Goal: Task Accomplishment & Management: Use online tool/utility

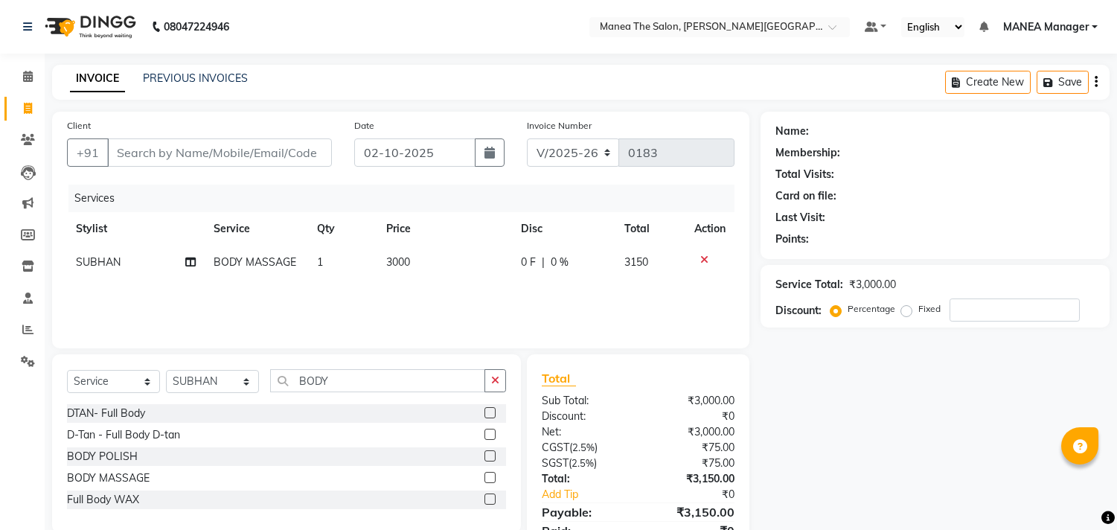
select select "8903"
select select "service"
select select "90109"
click at [1005, 307] on input "number" at bounding box center [1015, 310] width 130 height 23
type input "10"
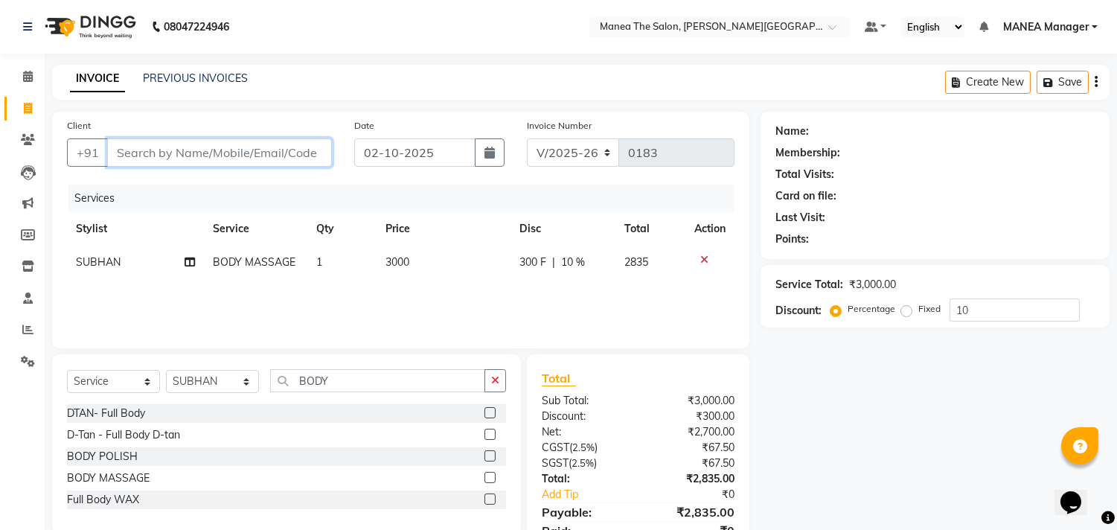
click at [253, 153] on input "Client" at bounding box center [219, 152] width 225 height 28
type input "7"
type input "0"
type input "7569204979"
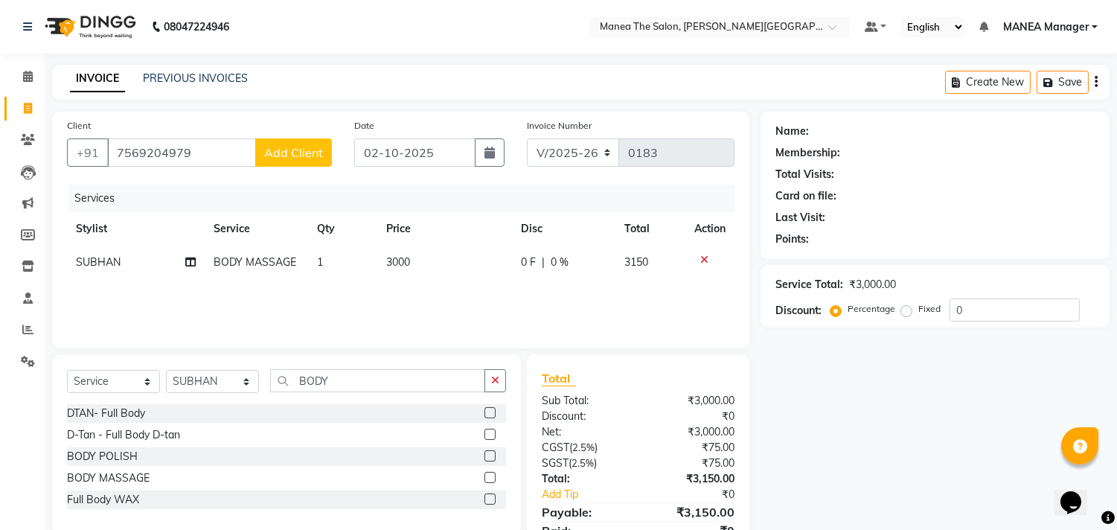
click at [289, 145] on span "Add Client" at bounding box center [293, 152] width 59 height 15
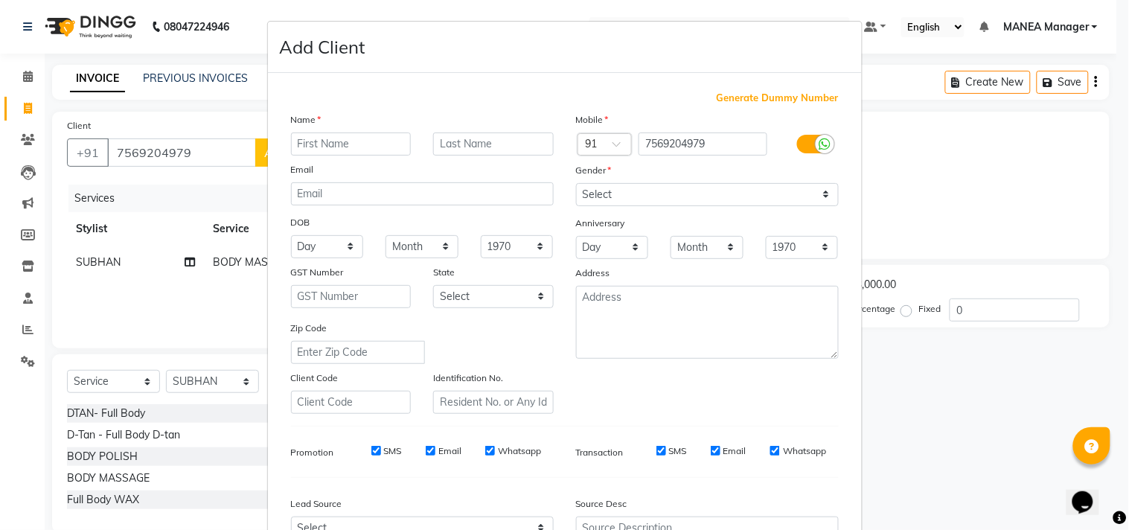
click at [328, 140] on input "text" at bounding box center [351, 144] width 121 height 23
type input "[PERSON_NAME]"
click at [604, 186] on select "Select [DEMOGRAPHIC_DATA] [DEMOGRAPHIC_DATA] Other Prefer Not To Say" at bounding box center [707, 194] width 263 height 23
select select "[DEMOGRAPHIC_DATA]"
click at [576, 183] on select "Select [DEMOGRAPHIC_DATA] [DEMOGRAPHIC_DATA] Other Prefer Not To Say" at bounding box center [707, 194] width 263 height 23
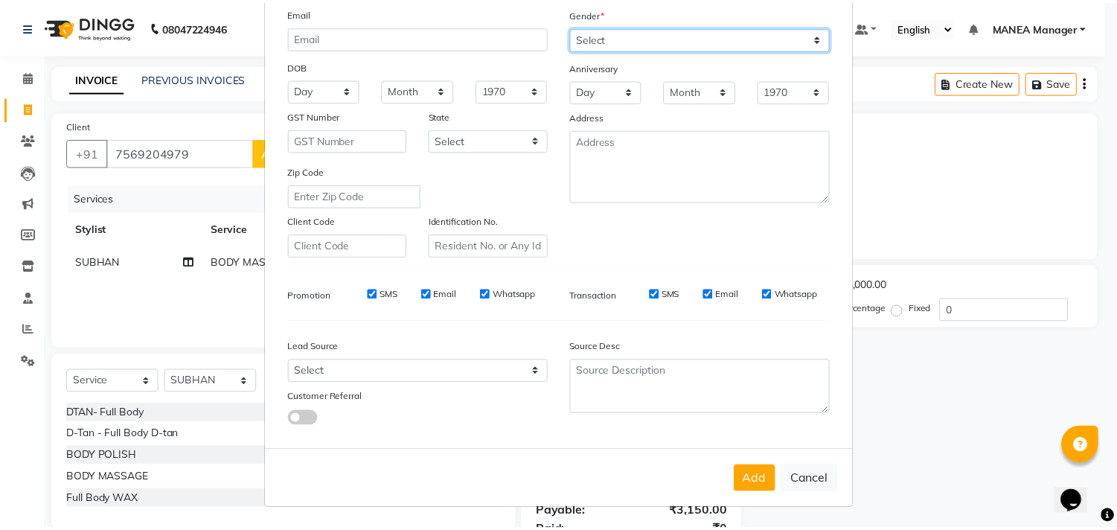
scroll to position [158, 0]
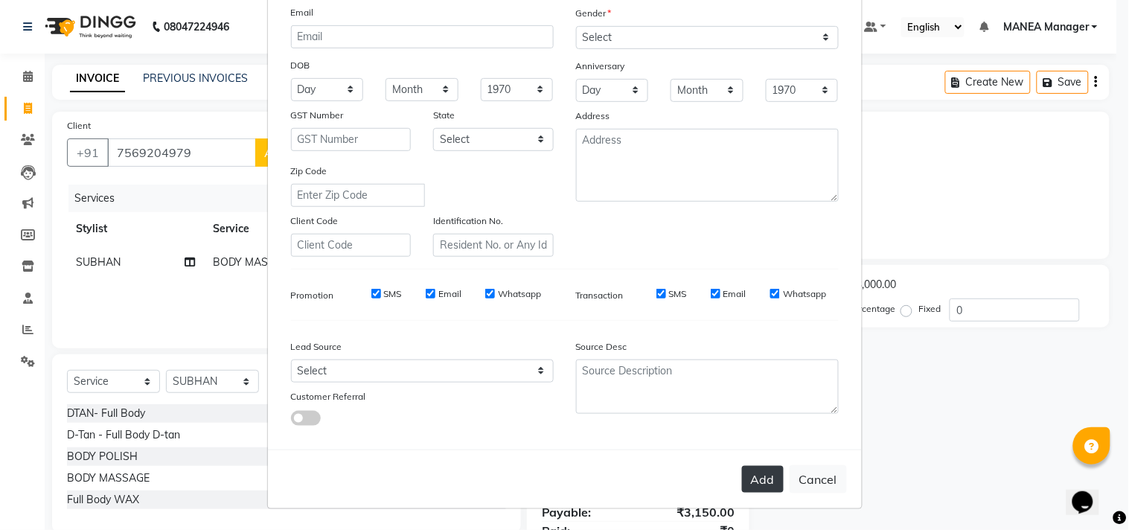
click at [748, 479] on button "Add" at bounding box center [763, 479] width 42 height 27
select select
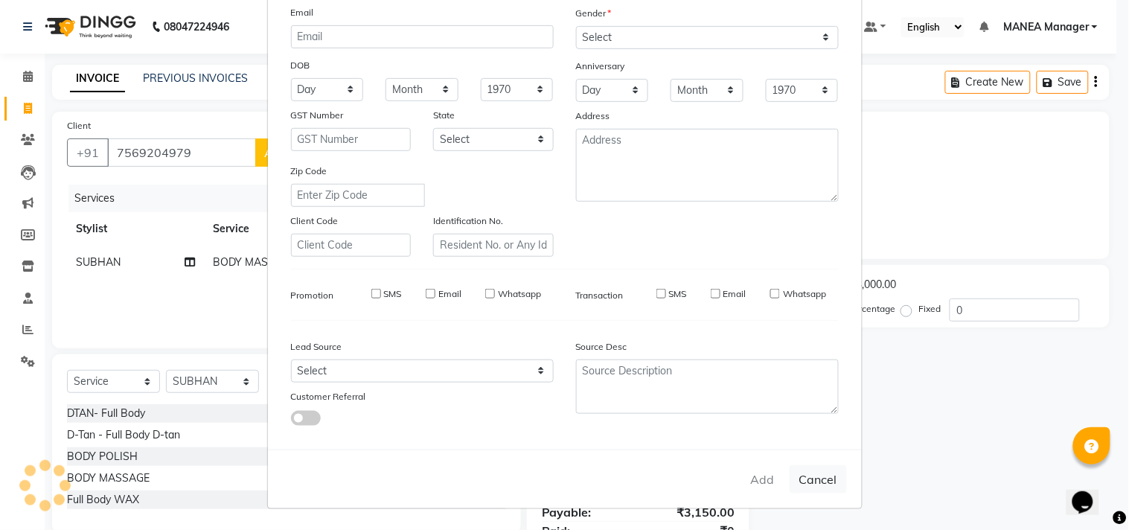
select select
checkbox input "false"
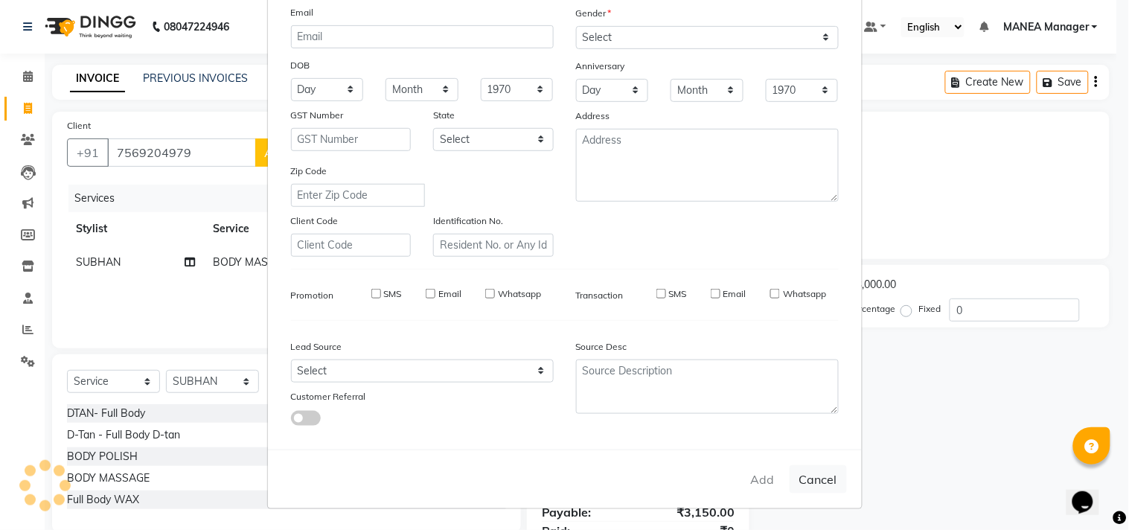
checkbox input "false"
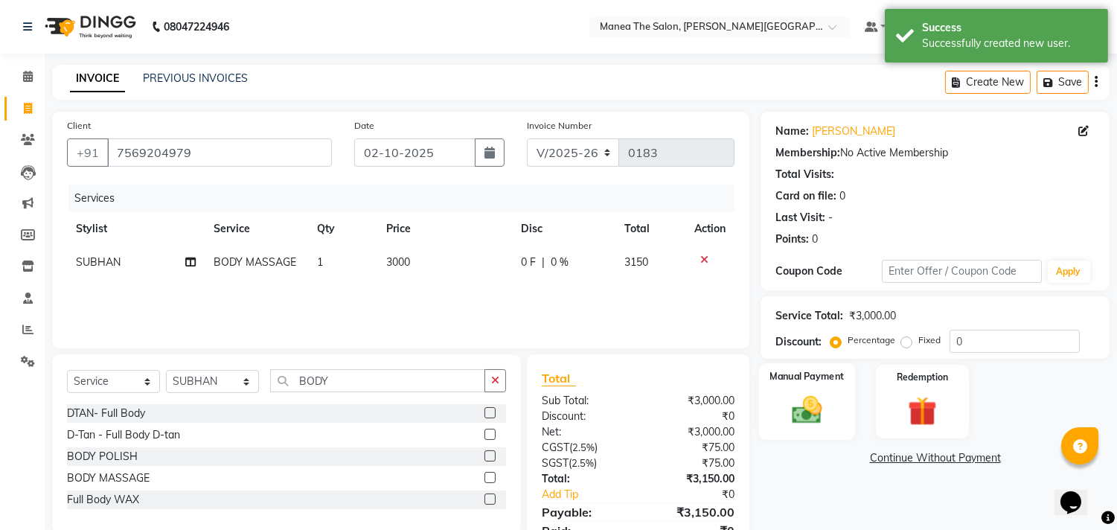
click at [812, 418] on img at bounding box center [807, 410] width 49 height 35
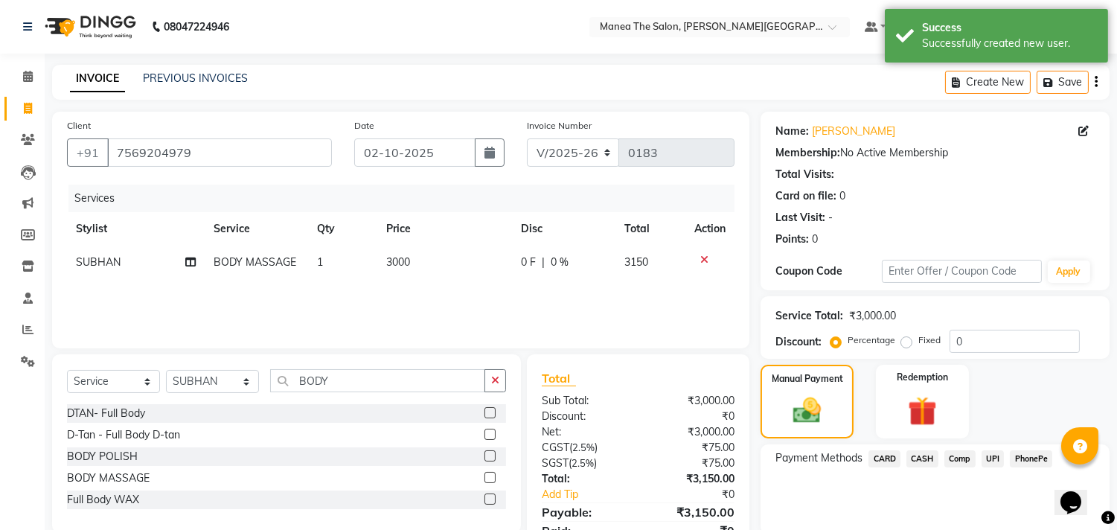
click at [923, 456] on span "CASH" at bounding box center [923, 458] width 32 height 17
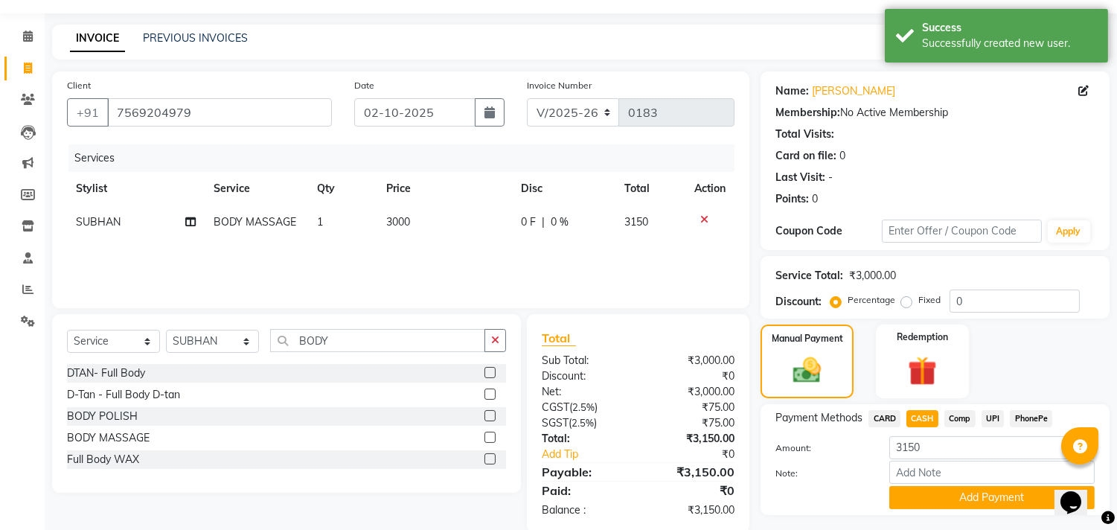
scroll to position [77, 0]
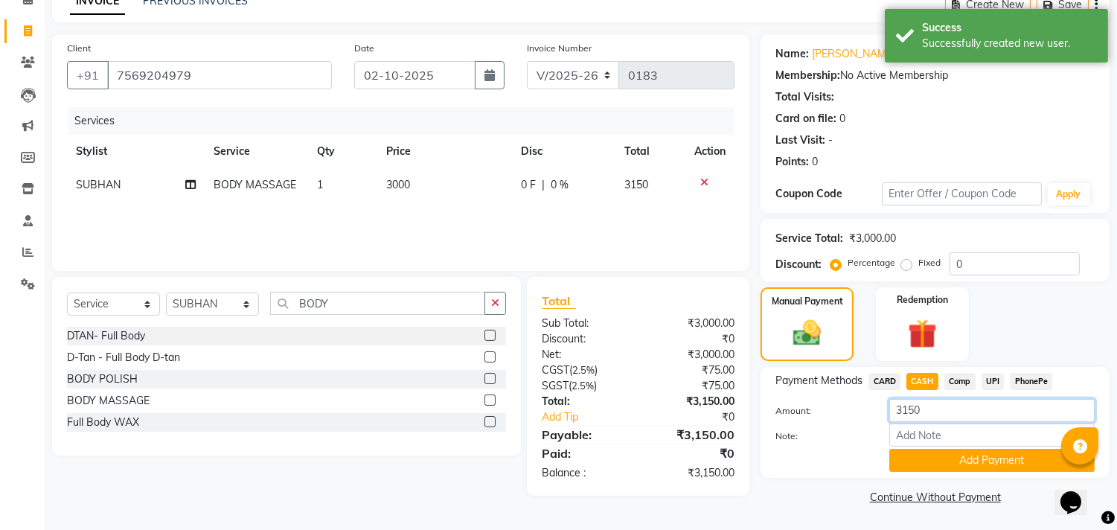
click at [929, 408] on input "3150" at bounding box center [992, 410] width 205 height 23
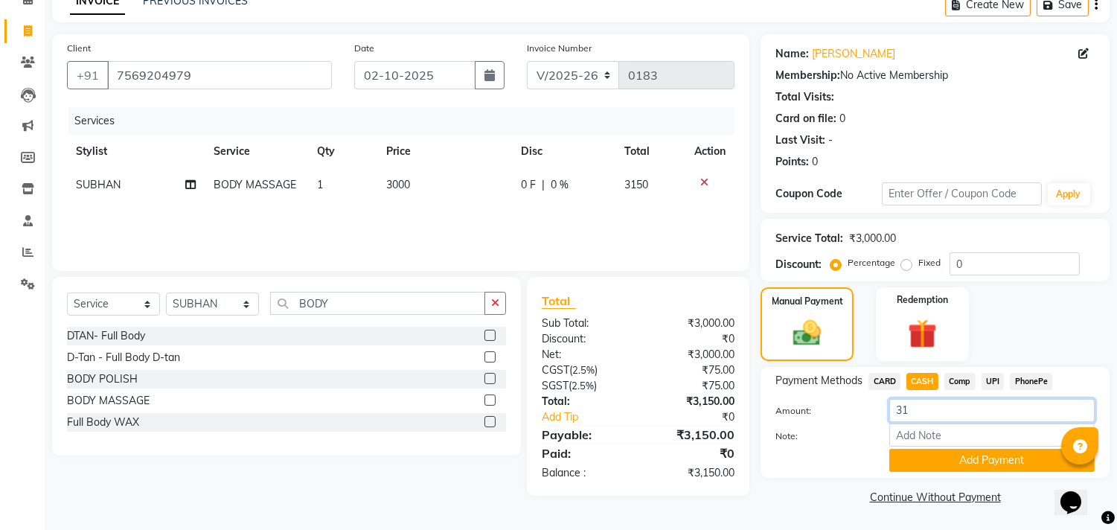
type input "3"
drag, startPoint x: 992, startPoint y: 254, endPoint x: 994, endPoint y: 262, distance: 8.3
click at [992, 261] on input "0" at bounding box center [1015, 263] width 130 height 23
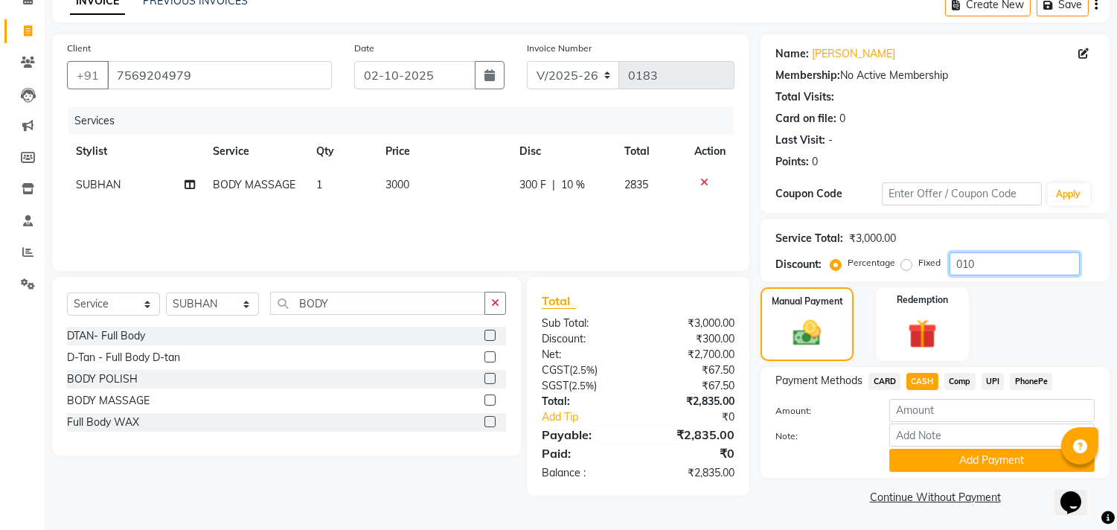
type input "010"
click at [951, 414] on input "number" at bounding box center [992, 410] width 205 height 23
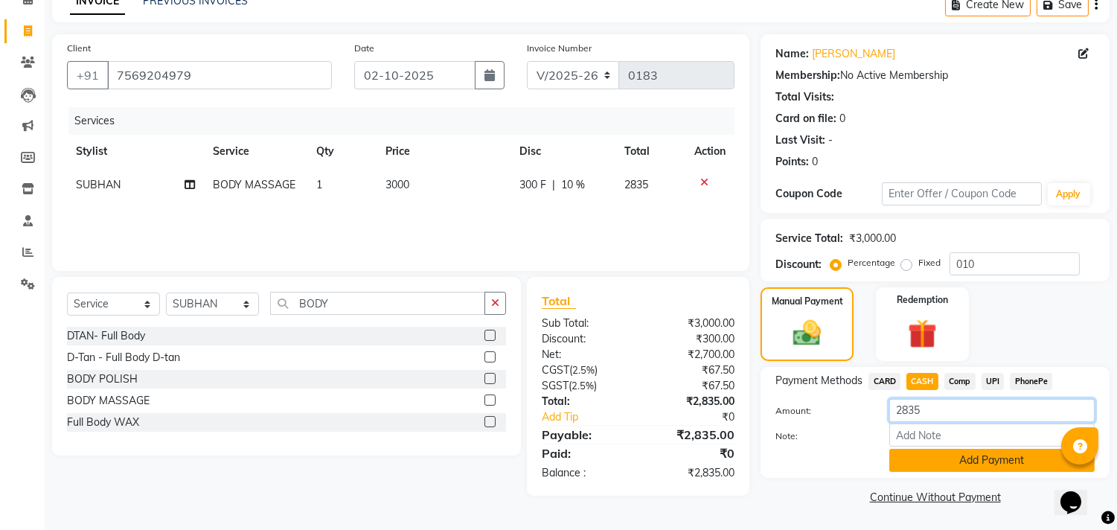
type input "2835"
click at [957, 464] on button "Add Payment" at bounding box center [992, 460] width 205 height 23
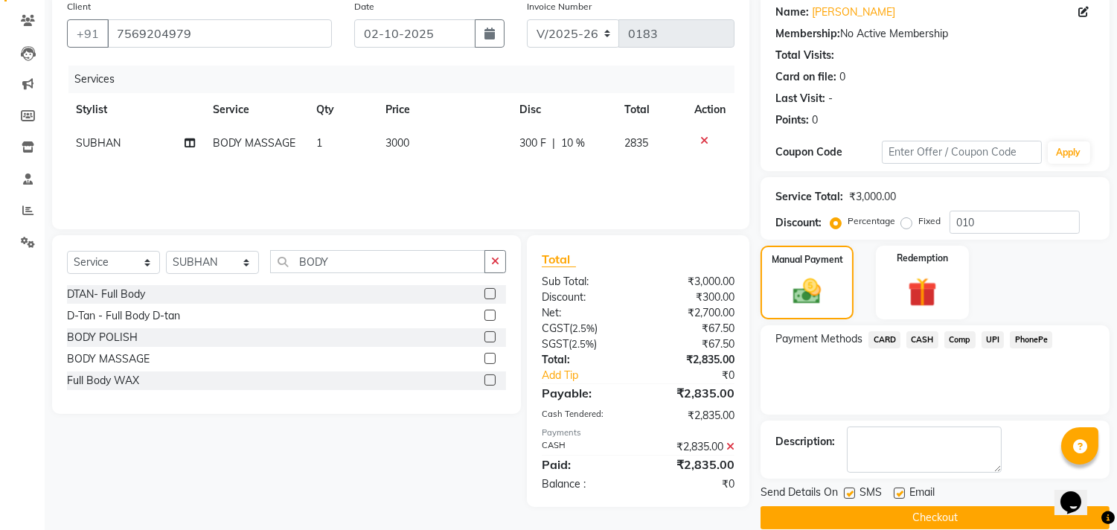
scroll to position [139, 0]
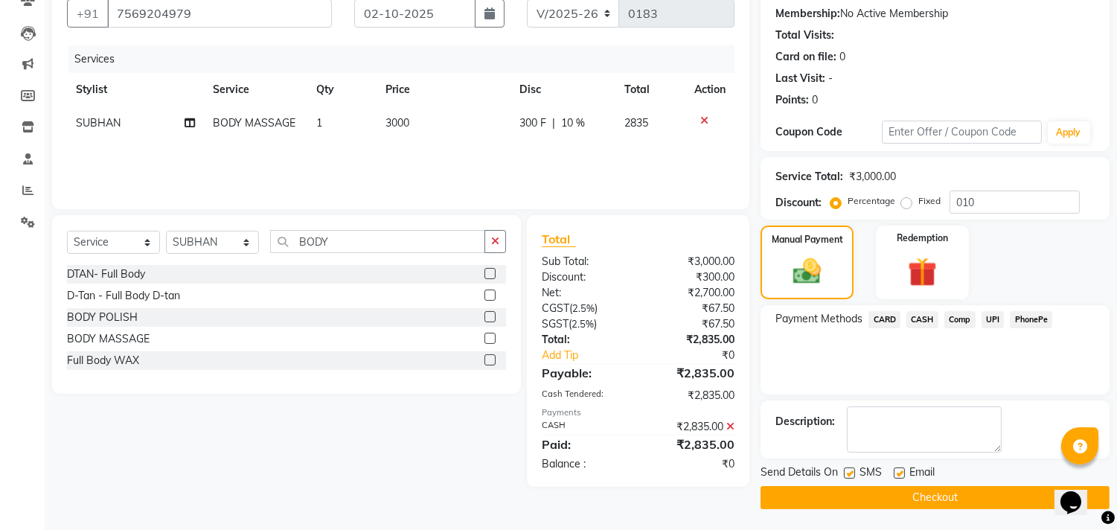
click at [829, 490] on button "Checkout" at bounding box center [935, 497] width 349 height 23
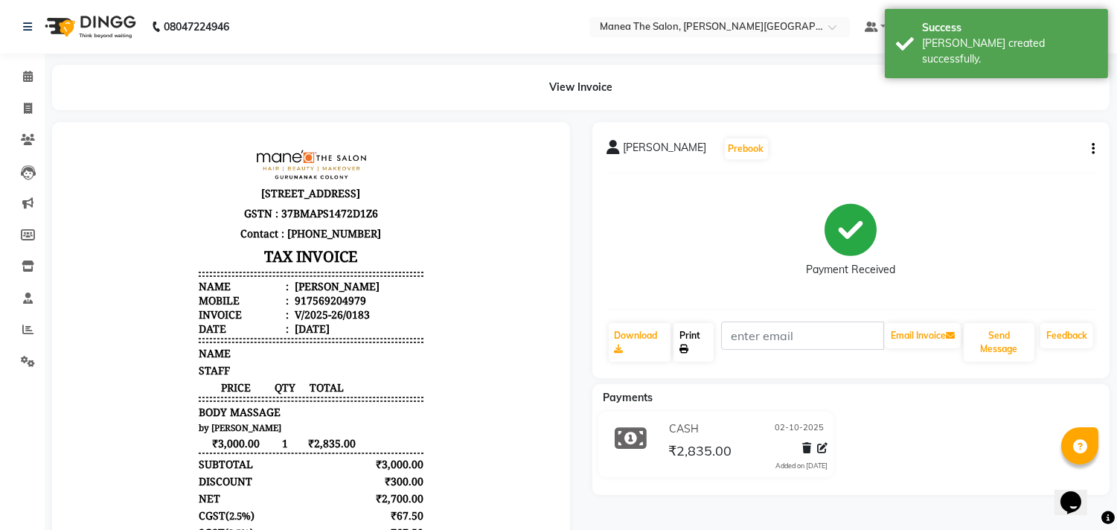
click at [685, 341] on link "Print" at bounding box center [694, 342] width 40 height 39
